Goal: Task Accomplishment & Management: Use online tool/utility

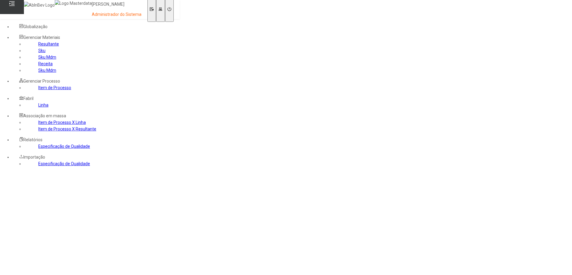
click at [38, 73] on link "Sku Mdm" at bounding box center [47, 70] width 18 height 5
click at [38, 60] on link "Sku Mdm" at bounding box center [47, 57] width 18 height 5
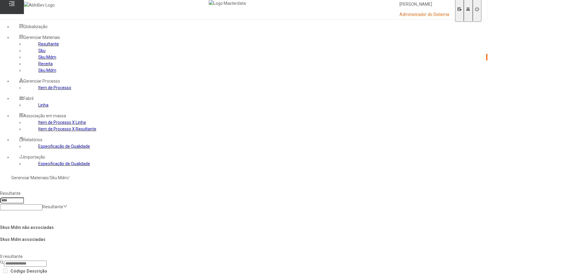
click at [38, 73] on link "Sku Mdm" at bounding box center [47, 70] width 18 height 5
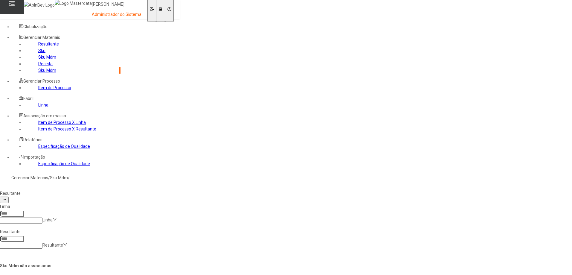
click at [38, 60] on link "Sku Mdm" at bounding box center [47, 57] width 18 height 5
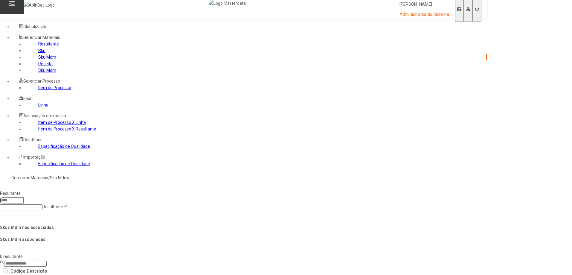
click at [38, 73] on link "Sku Mdm" at bounding box center [47, 70] width 18 height 5
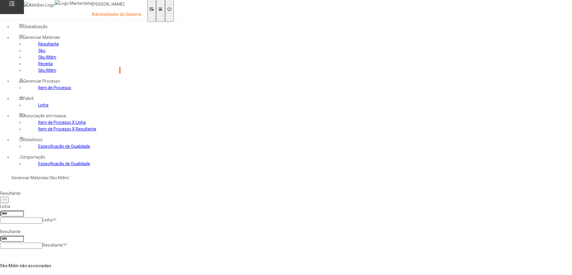
click at [38, 60] on link "Sku Mdm" at bounding box center [47, 57] width 18 height 5
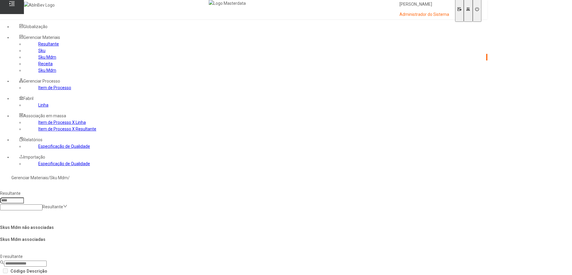
click at [38, 73] on link "Sku Mdm" at bounding box center [47, 70] width 18 height 5
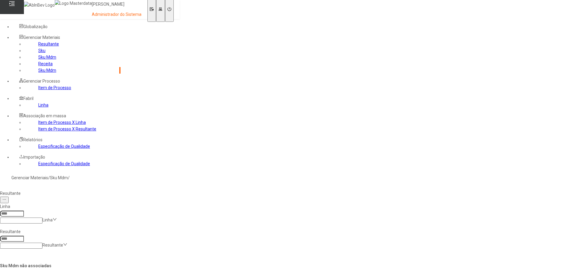
click at [38, 60] on link "Sku Mdm" at bounding box center [47, 57] width 18 height 5
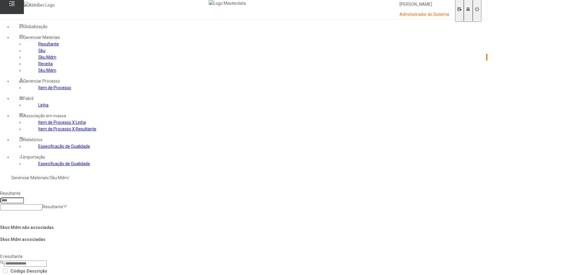
click at [38, 73] on link "Sku Mdm" at bounding box center [47, 70] width 18 height 5
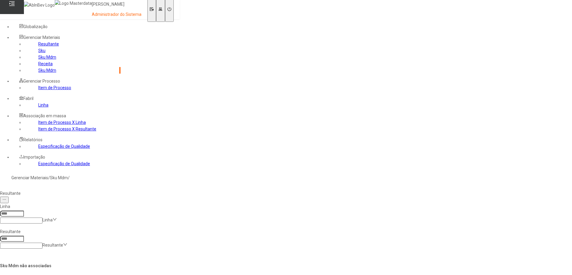
click at [38, 60] on link "Sku Mdm" at bounding box center [47, 57] width 18 height 5
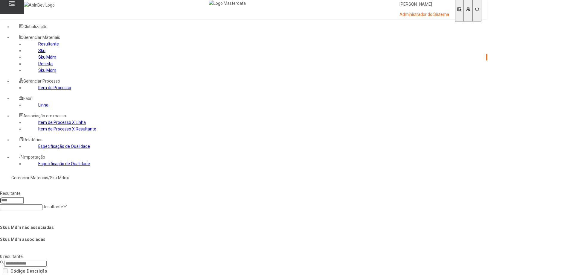
click at [38, 73] on link "Sku Mdm" at bounding box center [47, 70] width 18 height 5
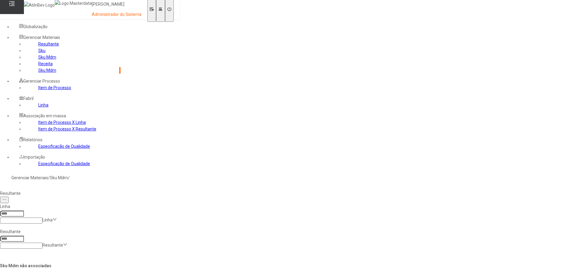
click at [38, 60] on link "Sku Mdm" at bounding box center [47, 57] width 18 height 5
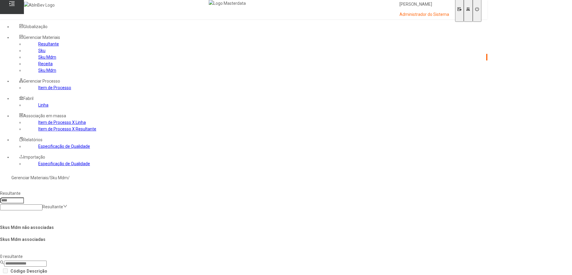
click at [38, 73] on link "Sku Mdm" at bounding box center [47, 70] width 18 height 5
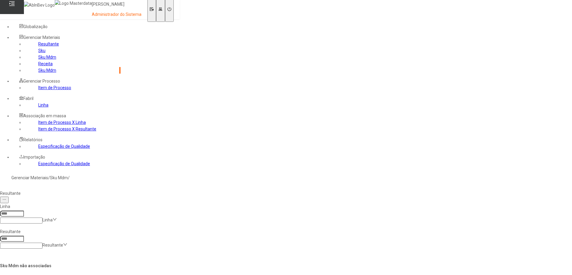
click at [38, 60] on link "Sku Mdm" at bounding box center [47, 57] width 18 height 5
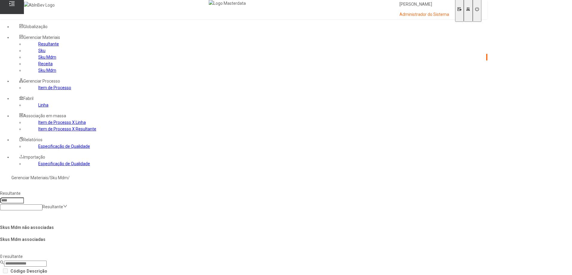
click at [38, 73] on link "Sku Mdm" at bounding box center [47, 70] width 18 height 5
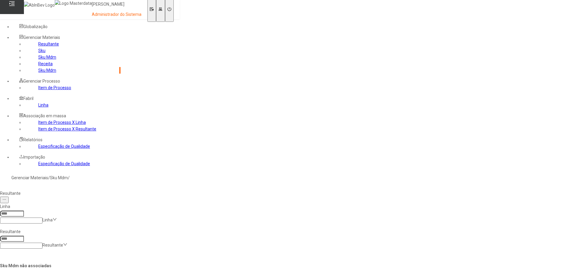
click at [38, 60] on link "Sku Mdm" at bounding box center [47, 57] width 18 height 5
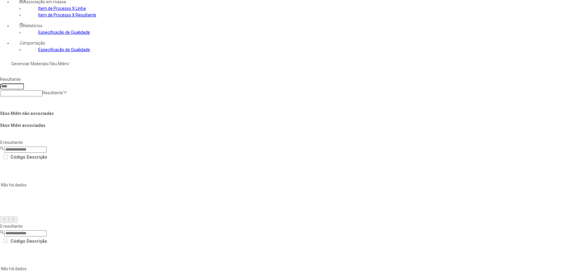
scroll to position [120, 0]
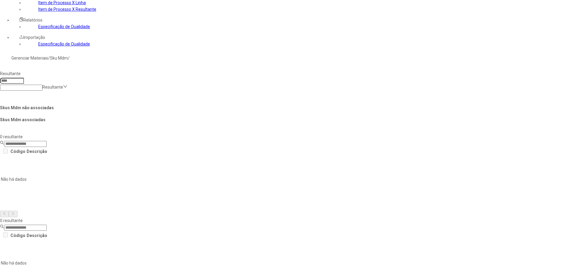
drag, startPoint x: 172, startPoint y: 148, endPoint x: 201, endPoint y: 148, distance: 29.6
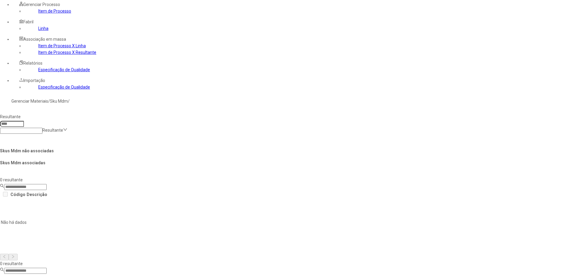
scroll to position [0, 0]
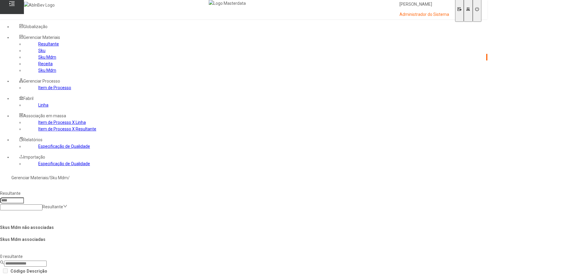
click at [42, 204] on input at bounding box center [21, 207] width 42 height 6
paste input "**********"
type input "**********"
click at [132, 275] on div "Açúcar Refinado" at bounding box center [66, 278] width 132 height 7
type input "****"
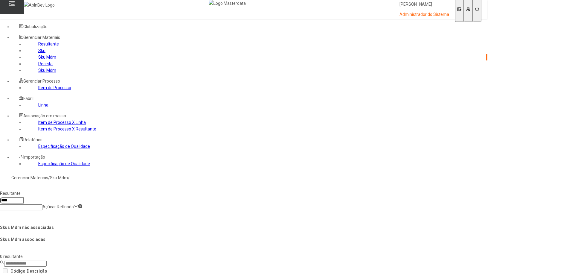
click at [82, 204] on icon at bounding box center [80, 206] width 4 height 4
click at [42, 204] on input at bounding box center [21, 207] width 42 height 6
click at [151, 188] on div "Resultante Resultante" at bounding box center [244, 200] width 492 height 25
click at [38, 73] on link "Sku Mdm" at bounding box center [47, 70] width 18 height 5
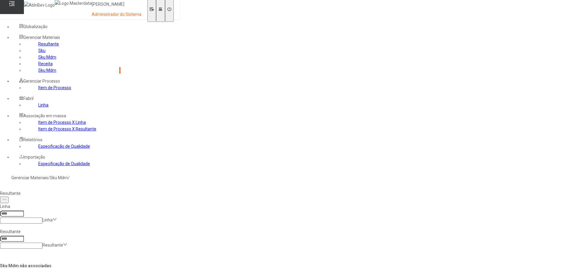
click at [38, 60] on link "Sku Mdm" at bounding box center [47, 57] width 18 height 5
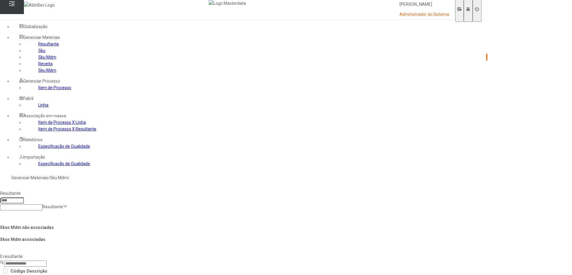
click at [38, 73] on link "Sku Mdm" at bounding box center [47, 70] width 18 height 5
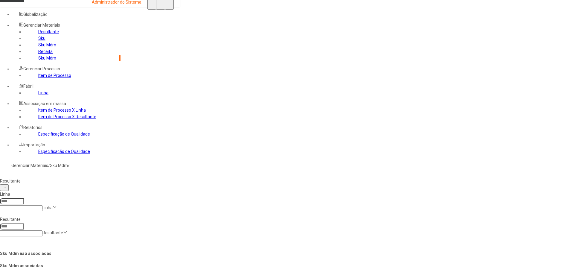
scroll to position [19, 0]
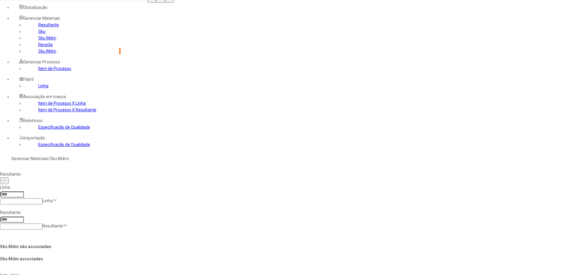
click at [38, 40] on link "Sku Mdm" at bounding box center [47, 38] width 18 height 5
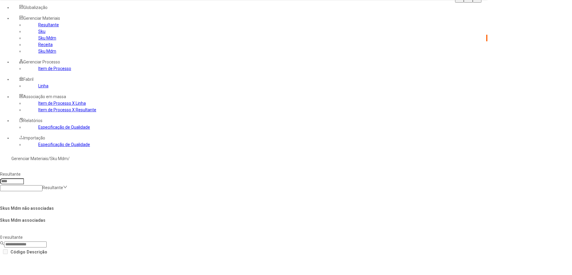
click at [38, 54] on link "Sku Mdm" at bounding box center [47, 51] width 18 height 5
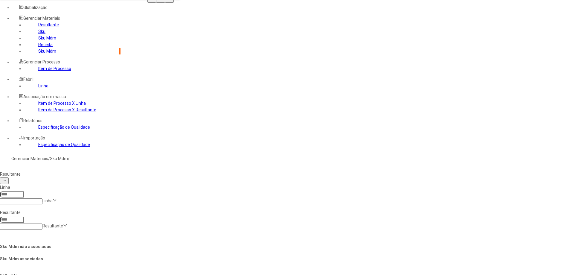
click at [38, 40] on link "Sku Mdm" at bounding box center [47, 38] width 18 height 5
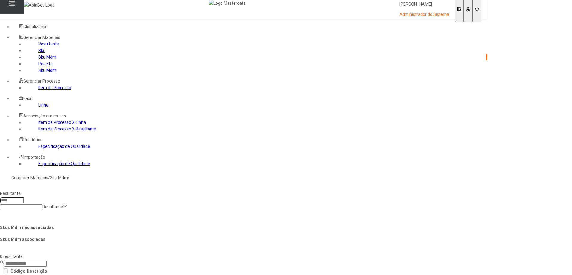
click at [38, 73] on link "Sku Mdm" at bounding box center [47, 70] width 18 height 5
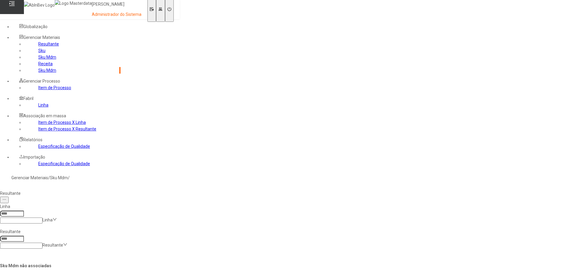
click at [42, 218] on input at bounding box center [21, 221] width 42 height 6
click at [109, 218] on nz-select-item "NA-Propagação - [PERSON_NAME]" at bounding box center [75, 220] width 66 height 5
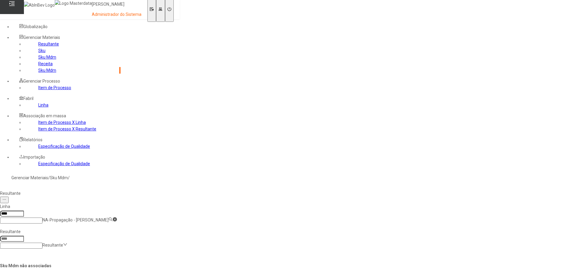
type input "****"
drag, startPoint x: 22, startPoint y: 84, endPoint x: 31, endPoint y: 86, distance: 9.6
click at [38, 60] on link "Sku Mdm" at bounding box center [47, 57] width 18 height 5
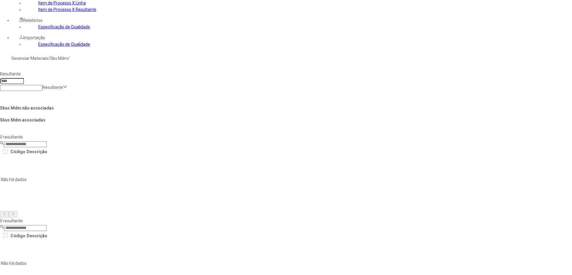
scroll to position [120, 0]
drag, startPoint x: 211, startPoint y: 147, endPoint x: 222, endPoint y: 147, distance: 11.1
copy td "790"
drag, startPoint x: 181, startPoint y: 188, endPoint x: 170, endPoint y: 181, distance: 12.4
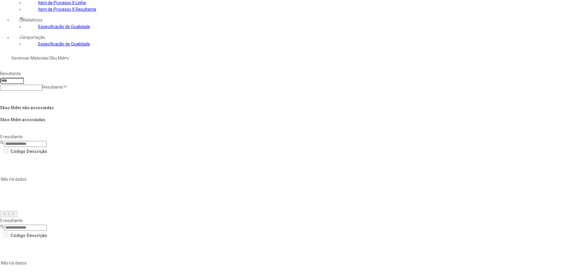
copy td "ADP - [GEOGRAPHIC_DATA] Pilsen"
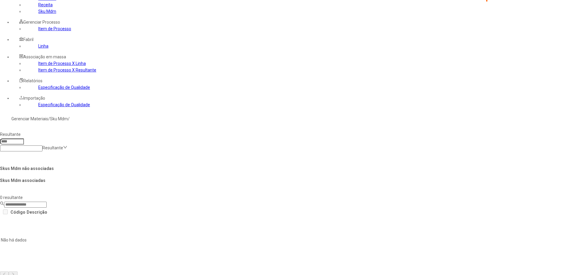
scroll to position [0, 0]
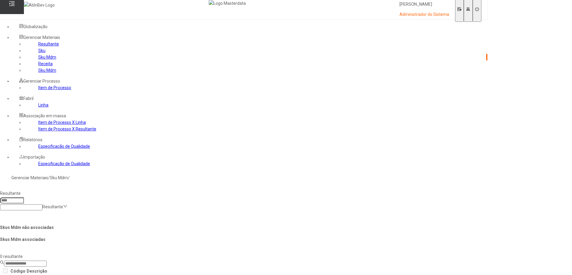
click at [38, 66] on link "Receita" at bounding box center [45, 63] width 14 height 5
click at [38, 73] on link "Sku Mdm" at bounding box center [47, 70] width 18 height 5
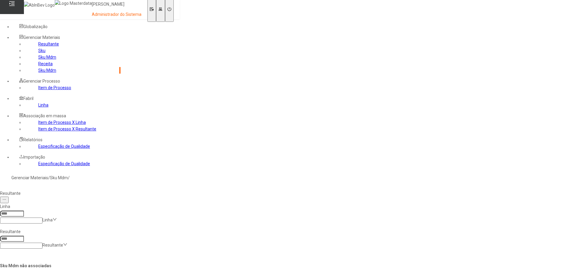
scroll to position [19, 0]
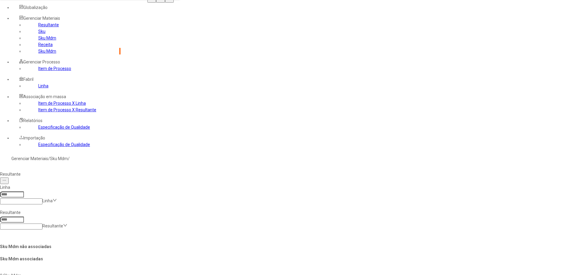
click at [38, 40] on link "Sku Mdm" at bounding box center [47, 38] width 18 height 5
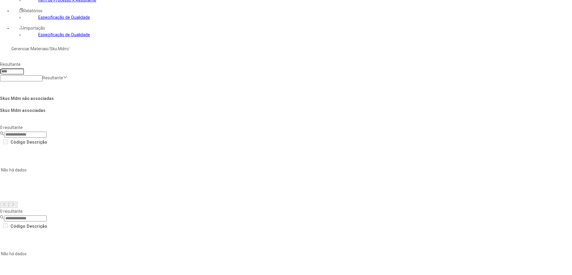
scroll to position [139, 0]
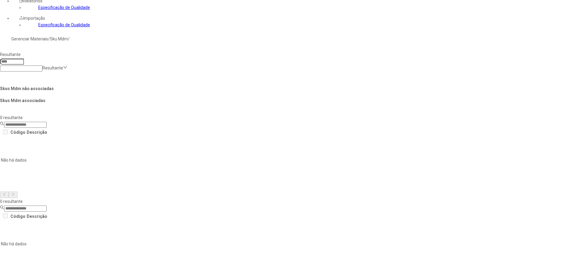
drag, startPoint x: 169, startPoint y: 129, endPoint x: 199, endPoint y: 128, distance: 30.2
drag, startPoint x: 211, startPoint y: 130, endPoint x: 220, endPoint y: 130, distance: 9.6
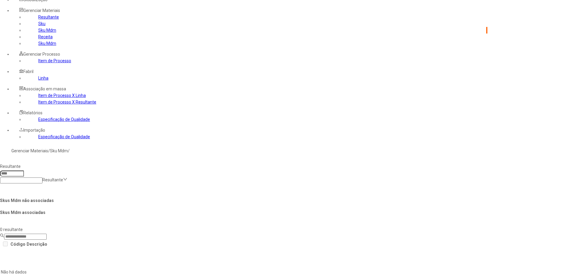
scroll to position [0, 0]
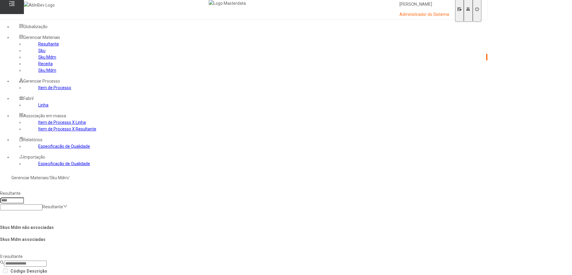
click at [38, 73] on link "Sku Mdm" at bounding box center [47, 70] width 18 height 5
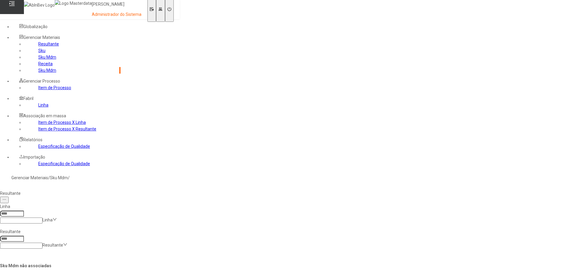
click at [42, 218] on input at bounding box center [21, 221] width 42 height 6
click at [109, 218] on nz-select-item "NA-Propagação - [PERSON_NAME]" at bounding box center [75, 220] width 66 height 5
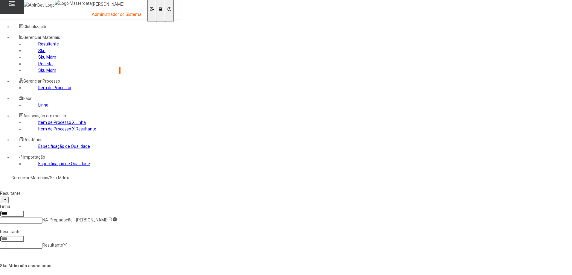
click at [94, 218] on nz-select-item "Amarração e Enlonamento" at bounding box center [67, 220] width 51 height 5
type input "****"
click at [38, 60] on link "Sku Mdm" at bounding box center [47, 57] width 18 height 5
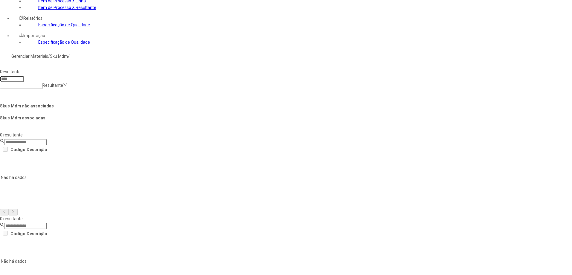
scroll to position [139, 0]
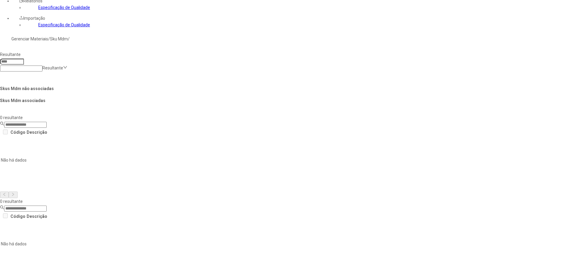
drag, startPoint x: 168, startPoint y: 180, endPoint x: 187, endPoint y: 184, distance: 18.7
copy td "RET - Budweiser 940mL"
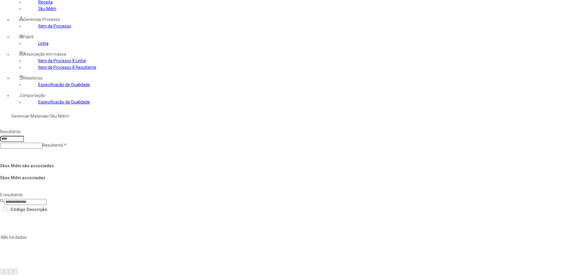
scroll to position [0, 0]
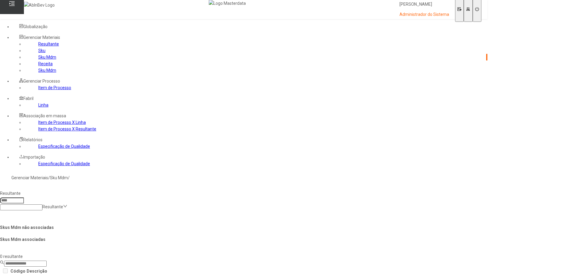
click at [42, 204] on input at bounding box center [21, 207] width 42 height 6
paste input "**********"
type input "**********"
click at [132, 275] on div "RET - Budweiser 940mL" at bounding box center [66, 278] width 132 height 7
type input "****"
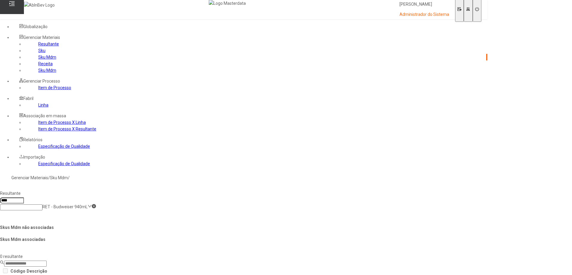
click at [96, 204] on icon at bounding box center [94, 206] width 4 height 4
